Goal: Navigation & Orientation: Find specific page/section

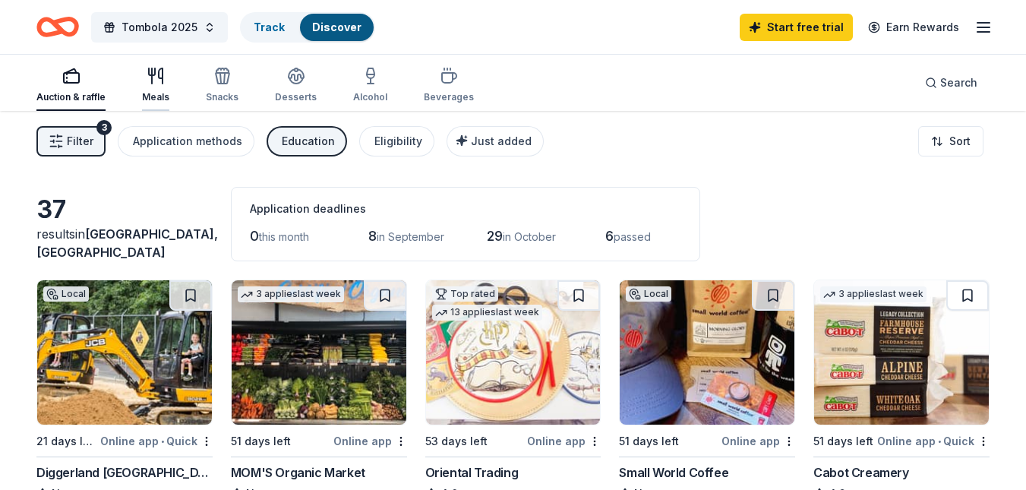
click at [152, 81] on icon "button" at bounding box center [152, 75] width 0 height 15
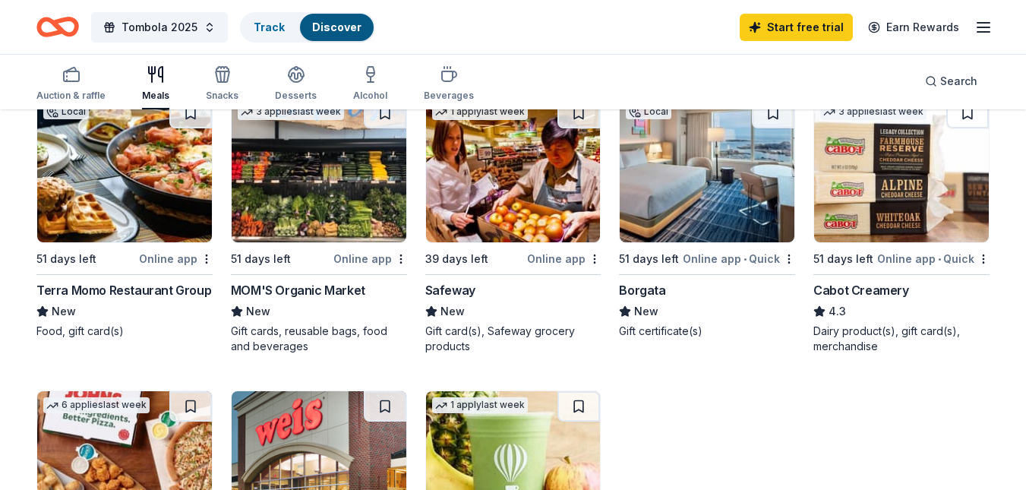
scroll to position [327, 0]
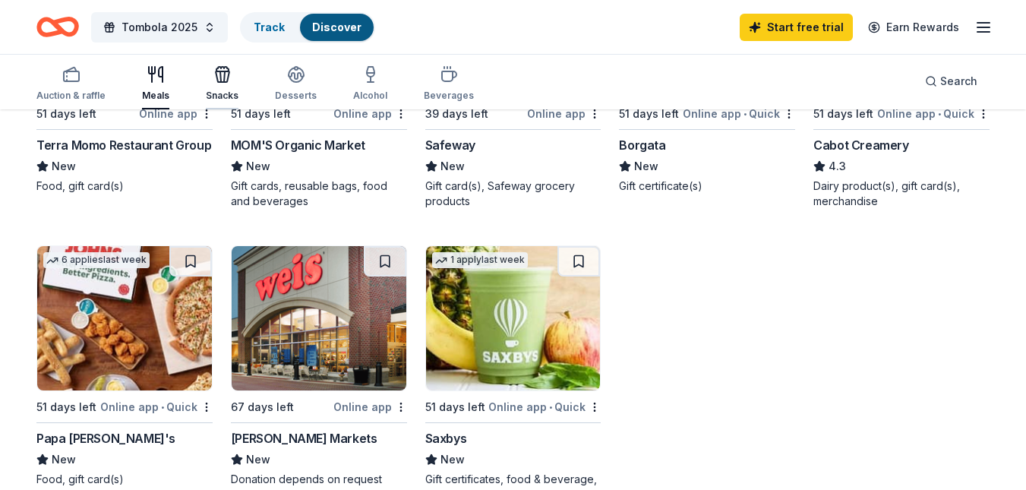
click at [224, 75] on icon "button" at bounding box center [222, 74] width 18 height 18
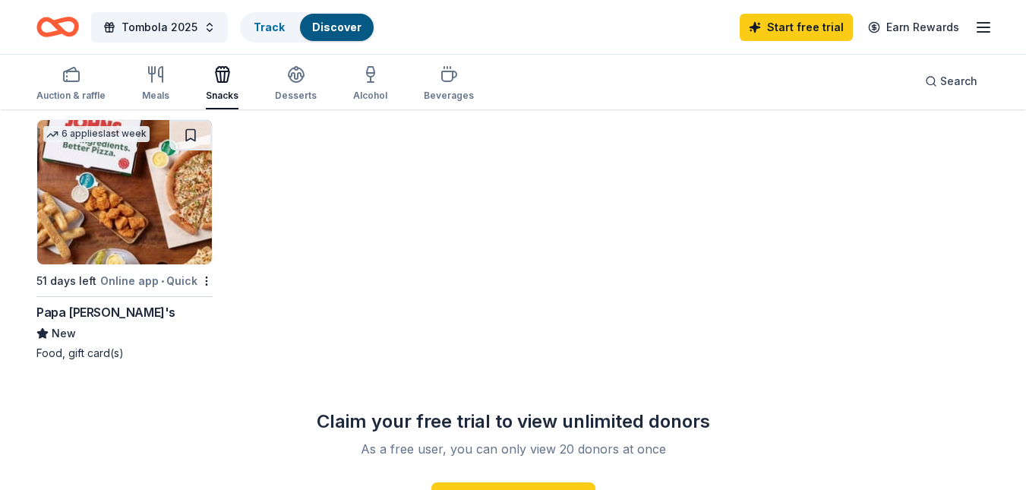
scroll to position [457, 0]
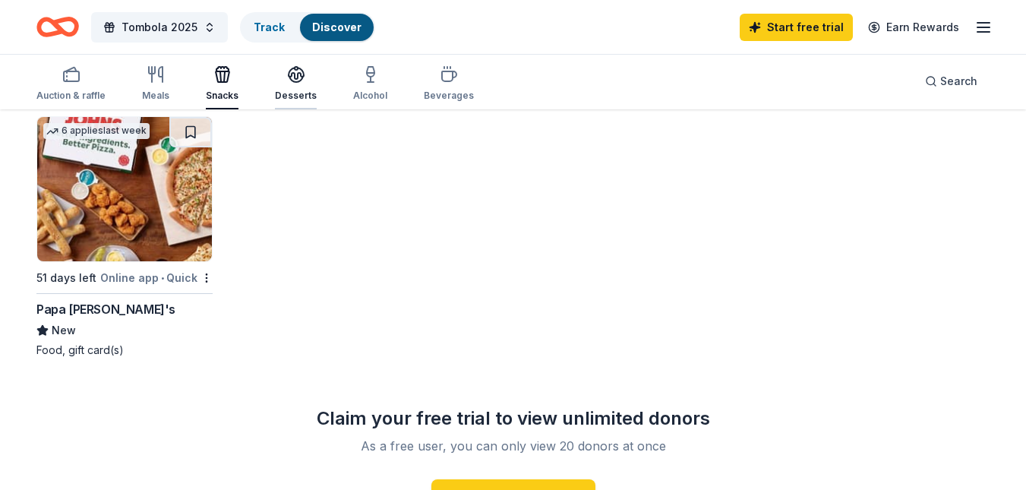
click at [298, 87] on div "Desserts" at bounding box center [296, 83] width 42 height 36
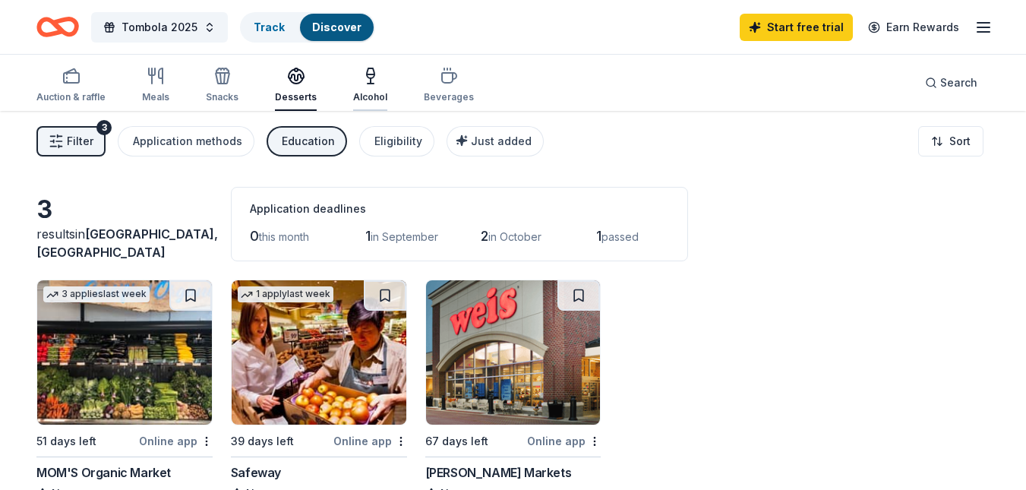
click at [369, 90] on div "Alcohol" at bounding box center [370, 85] width 34 height 36
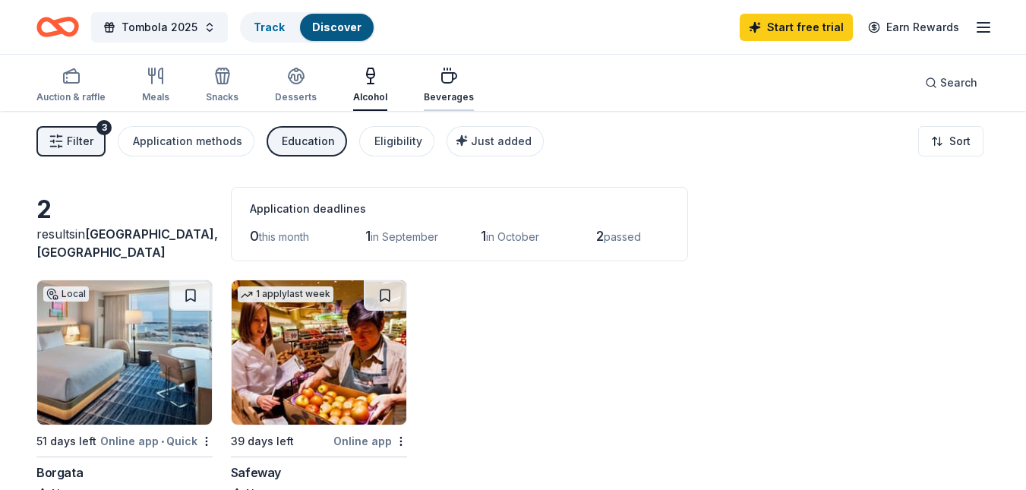
click at [455, 93] on div "Beverages" at bounding box center [449, 97] width 50 height 12
